Goal: Navigation & Orientation: Find specific page/section

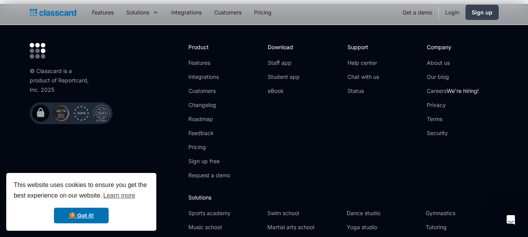
scroll to position [2614, 0]
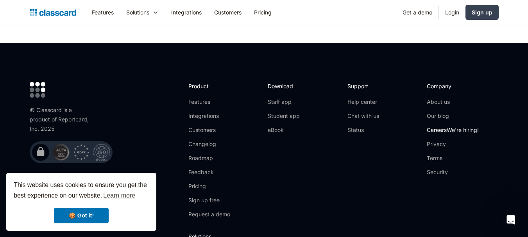
click at [441, 126] on link "Careers We're hiring!" at bounding box center [453, 130] width 52 height 8
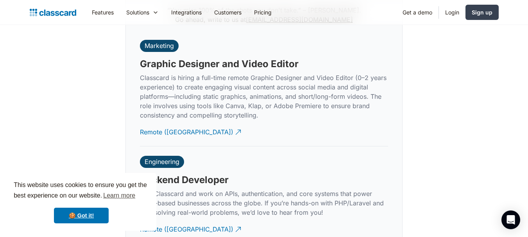
scroll to position [1891, 0]
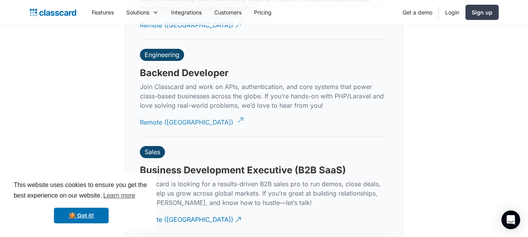
click at [173, 113] on div "Remote ([GEOGRAPHIC_DATA])" at bounding box center [186, 119] width 93 height 15
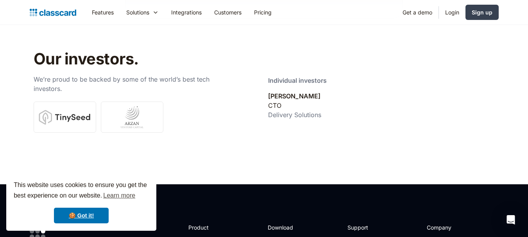
scroll to position [2504, 0]
